Goal: Task Accomplishment & Management: Manage account settings

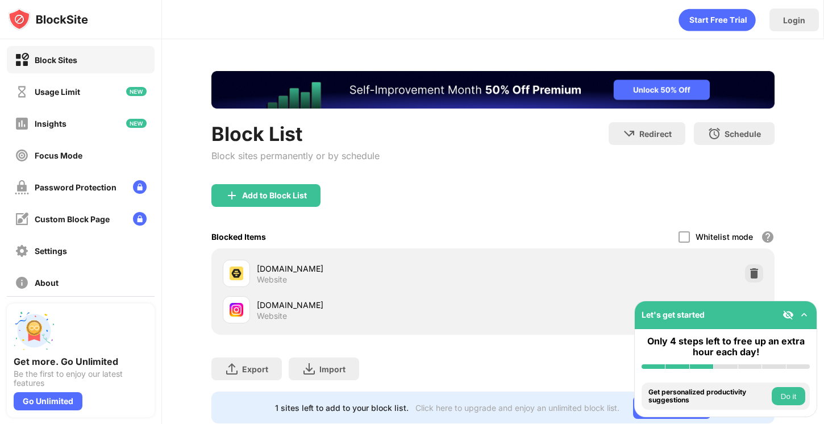
scroll to position [31, 0]
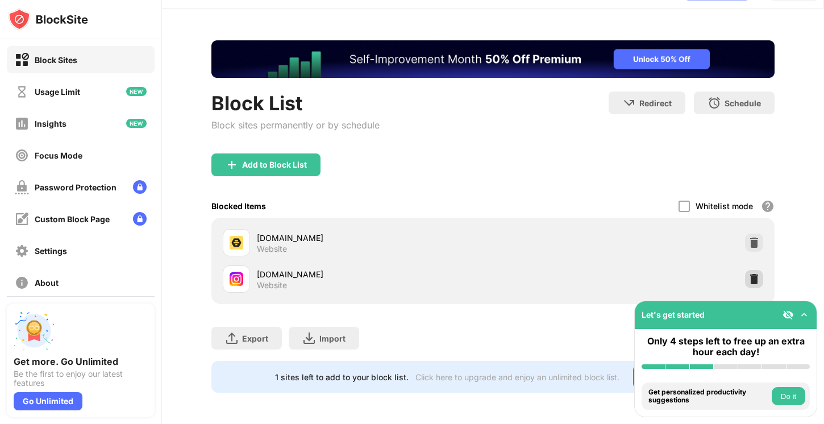
click at [756, 282] on img at bounding box center [753, 278] width 11 height 11
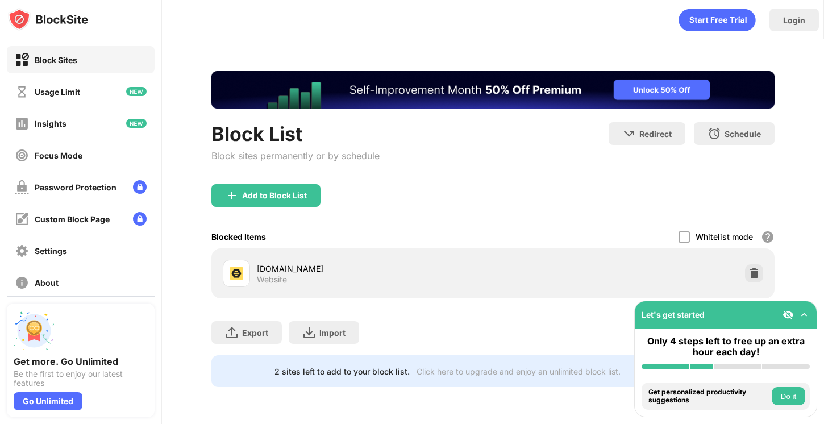
scroll to position [0, 0]
